Goal: Information Seeking & Learning: Learn about a topic

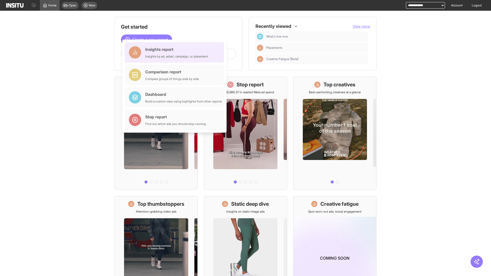
click at [176, 52] on div "Insights report Insights by ad, adset, campaign, or placement" at bounding box center [176, 52] width 63 height 12
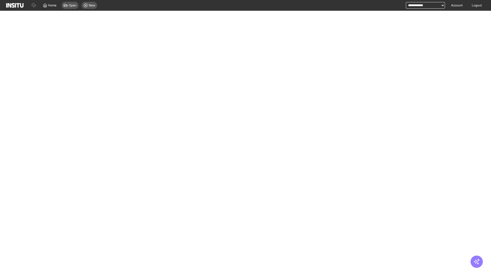
select select "**"
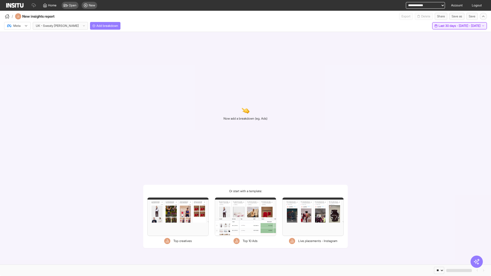
click at [448, 26] on span "Last 30 days - [DATE] - [DATE]" at bounding box center [460, 26] width 42 height 4
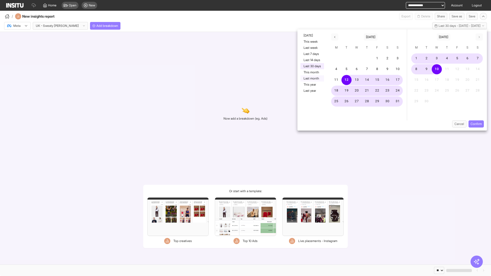
click at [312, 79] on button "Last month" at bounding box center [313, 78] width 24 height 6
